Goal: Find contact information: Find contact information

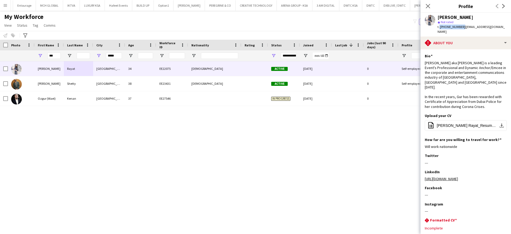
drag, startPoint x: 460, startPoint y: 28, endPoint x: 439, endPoint y: 28, distance: 21.0
click at [439, 28] on span "t. [PHONE_NUMBER]" at bounding box center [452, 27] width 28 height 4
drag, startPoint x: 492, startPoint y: 26, endPoint x: 463, endPoint y: 27, distance: 28.5
click at [463, 27] on div "[PERSON_NAME] star Not rated t. [PHONE_NUMBER] | [EMAIL_ADDRESS][DOMAIN_NAME]" at bounding box center [466, 25] width 91 height 24
copy span "[EMAIL_ADDRESS][DOMAIN_NAME]"
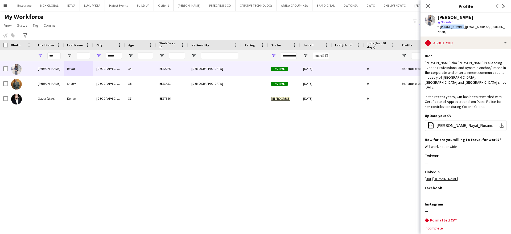
drag, startPoint x: 460, startPoint y: 26, endPoint x: 440, endPoint y: 28, distance: 19.8
click at [440, 28] on span "t. [PHONE_NUMBER]" at bounding box center [452, 27] width 28 height 4
click at [460, 27] on span "t. [PHONE_NUMBER]" at bounding box center [452, 27] width 28 height 4
drag, startPoint x: 460, startPoint y: 27, endPoint x: 444, endPoint y: 29, distance: 15.8
click at [444, 29] on div "[PERSON_NAME] star Not rated t. [PHONE_NUMBER] | [EMAIL_ADDRESS][DOMAIN_NAME]" at bounding box center [466, 25] width 91 height 24
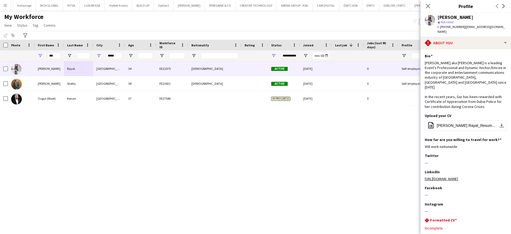
copy span "971503799733"
drag, startPoint x: 57, startPoint y: 56, endPoint x: 15, endPoint y: 47, distance: 42.9
click at [15, 47] on div "Workforce Details Crew Attributes Workforce Details Photo 1" at bounding box center [232, 51] width 465 height 22
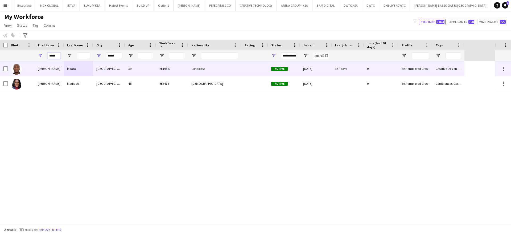
type input "*****"
click at [56, 69] on div "[PERSON_NAME]" at bounding box center [49, 68] width 29 height 15
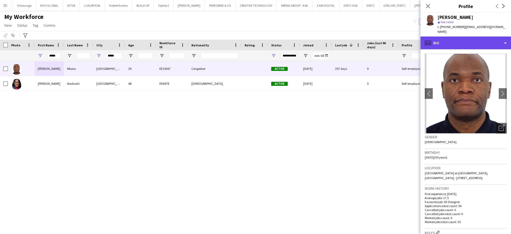
click at [467, 36] on div "profile Bio" at bounding box center [466, 42] width 91 height 13
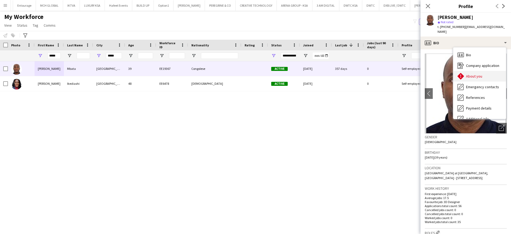
click at [471, 74] on span "About you" at bounding box center [474, 76] width 16 height 5
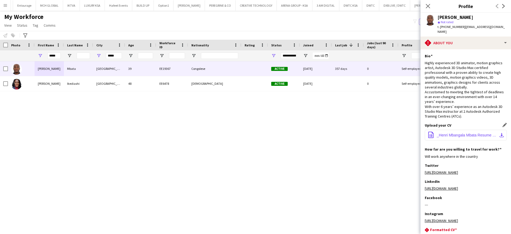
click at [449, 131] on button "office-file-sheet _Henri Mbangala Mbata Resume Finale.pdf download-bottom" at bounding box center [466, 135] width 82 height 11
